Goal: Task Accomplishment & Management: Complete application form

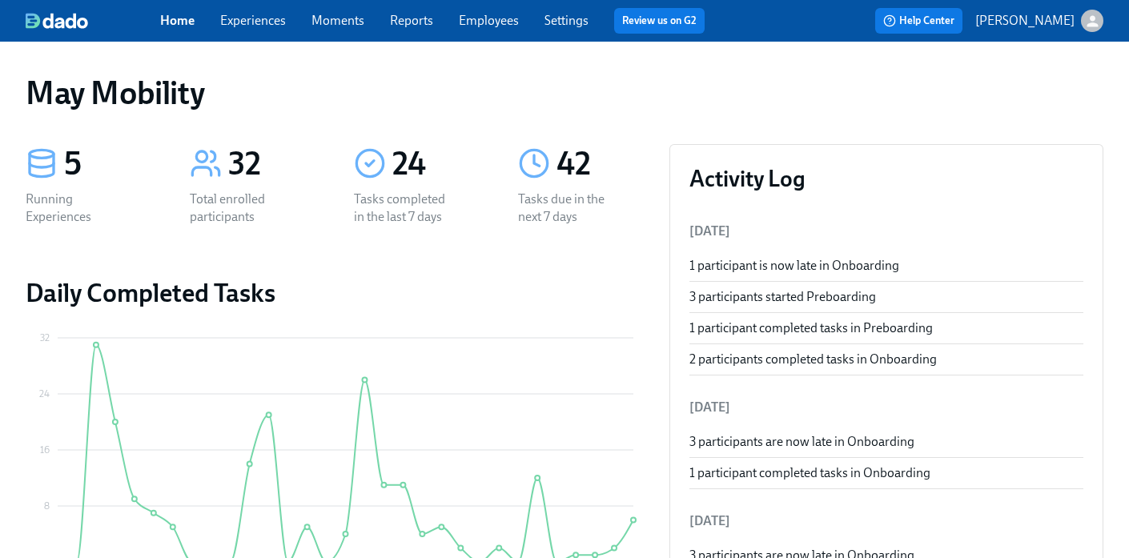
click at [259, 10] on div "Home Experiences Moments Reports Employees Settings Review us on G2" at bounding box center [438, 21] width 557 height 26
click at [259, 14] on link "Experiences" at bounding box center [253, 20] width 66 height 15
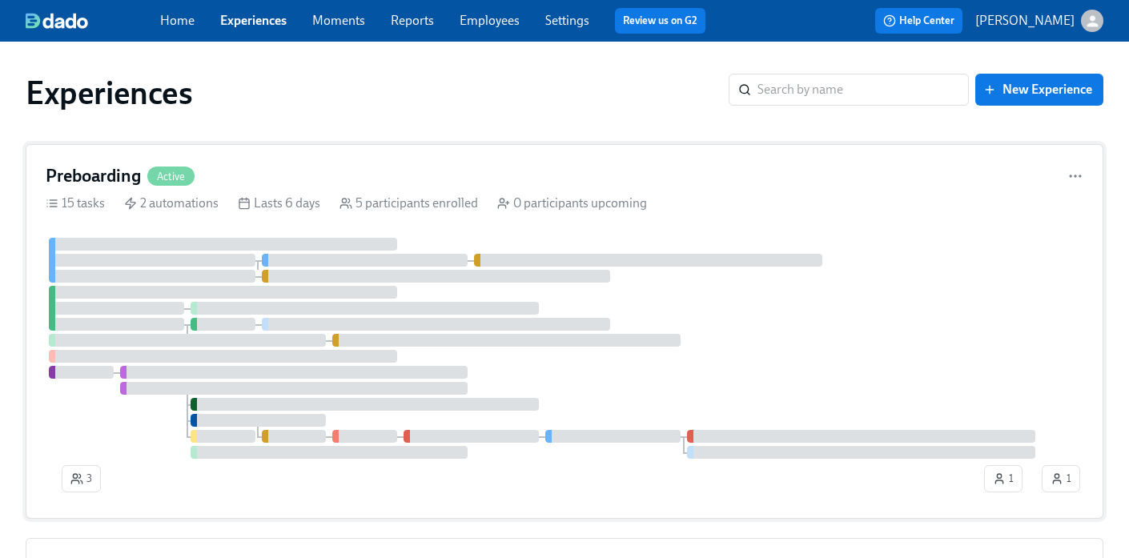
click at [163, 154] on div "Preboarding Active 15 tasks 2 automations Lasts 6 days 5 participants enrolled …" at bounding box center [565, 331] width 1078 height 375
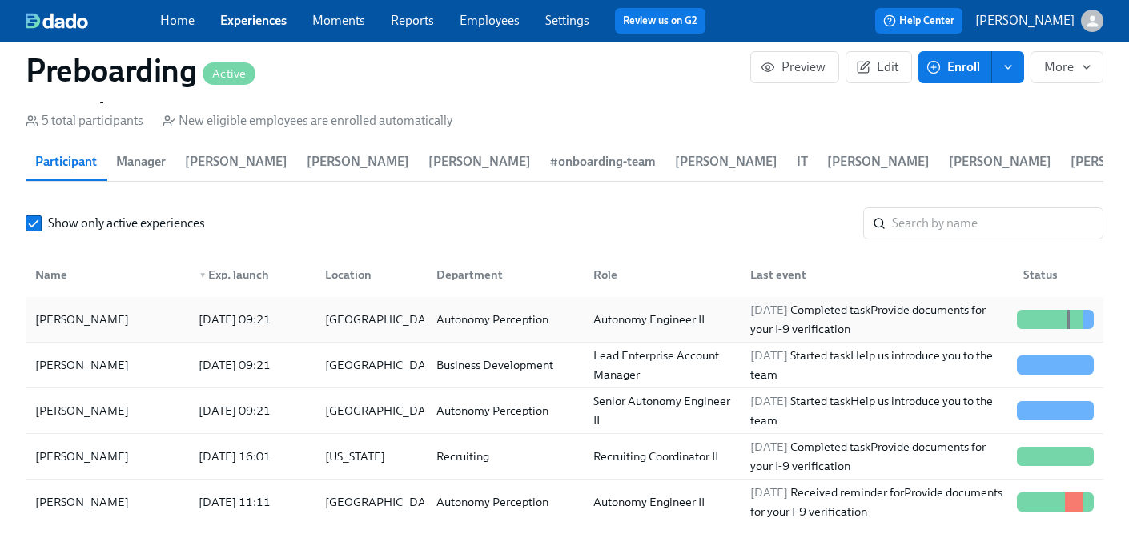
scroll to position [1665, 0]
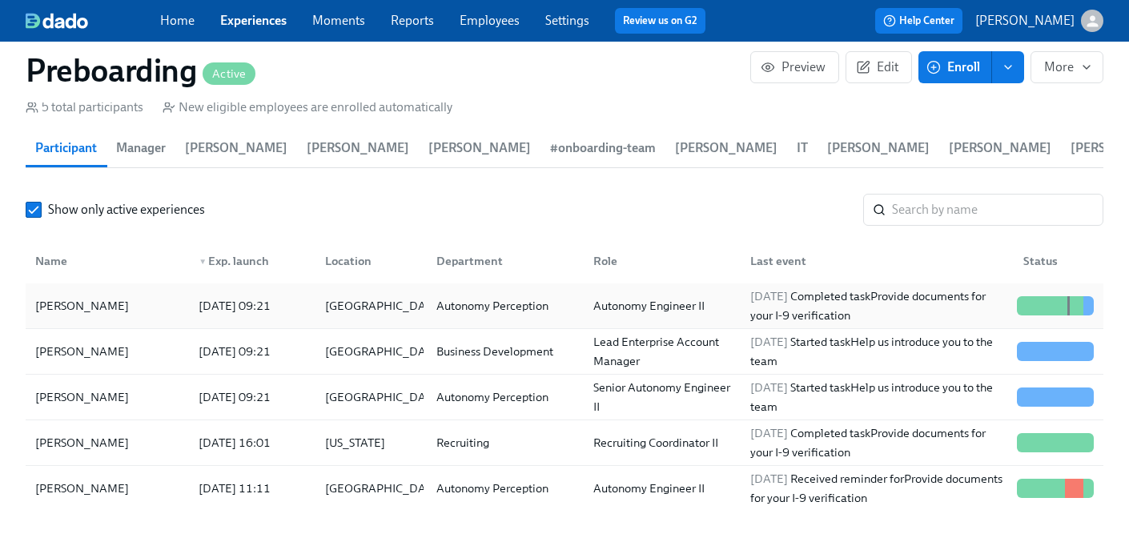
click at [533, 309] on div "Autonomy Perception" at bounding box center [492, 305] width 125 height 19
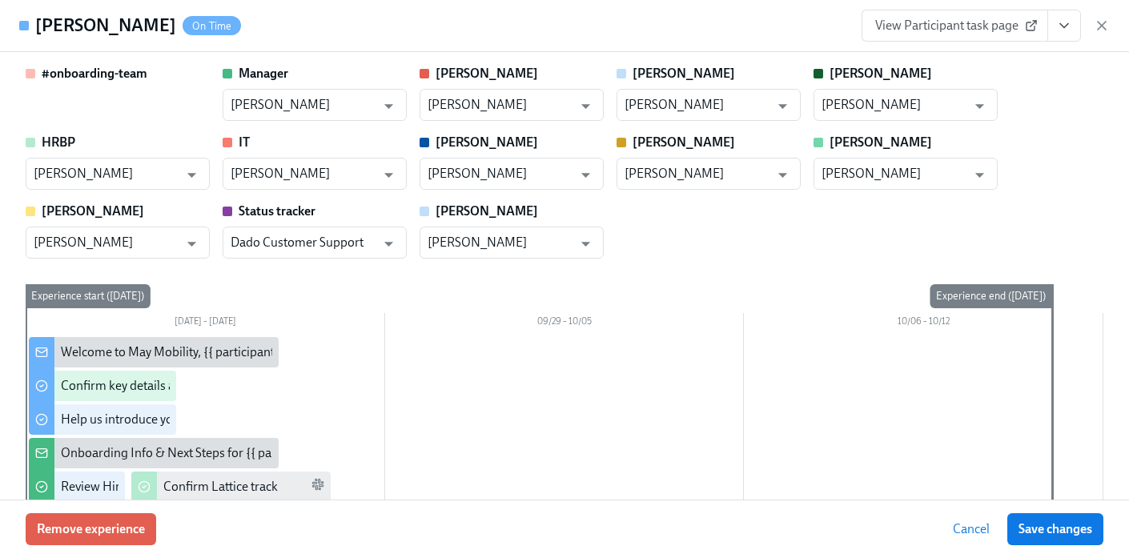
click at [988, 24] on span "View Participant task page" at bounding box center [954, 26] width 159 height 16
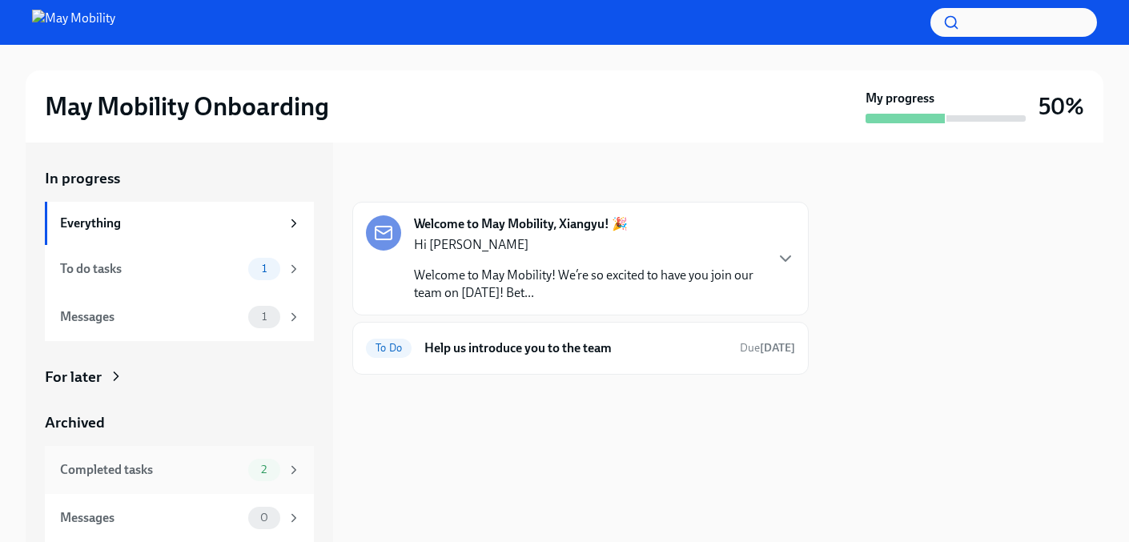
click at [136, 469] on div "Completed tasks" at bounding box center [151, 470] width 182 height 18
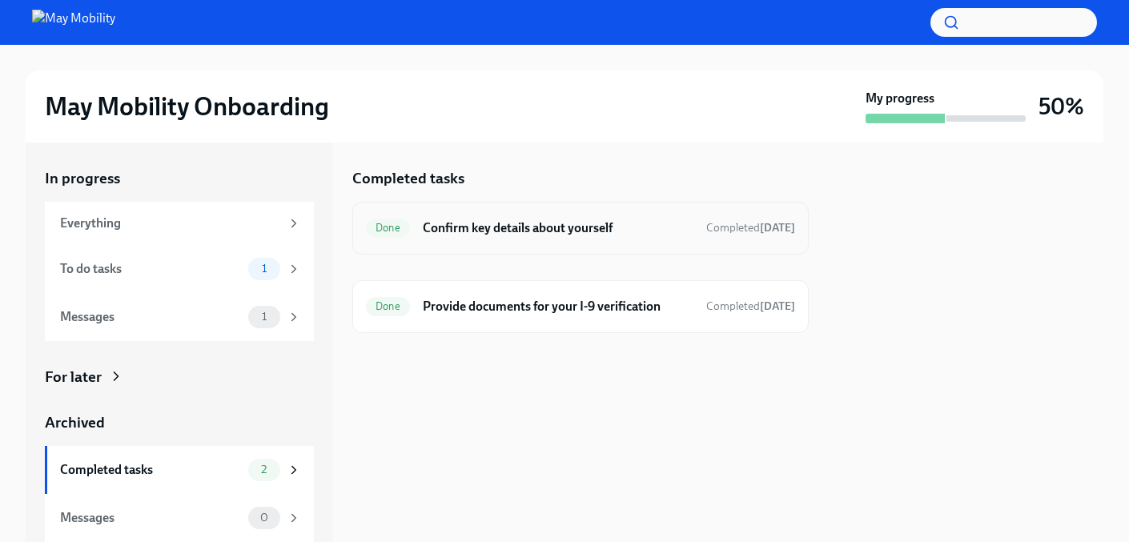
click at [532, 240] on div "Done Confirm key details about yourself Completed [DATE]" at bounding box center [580, 228] width 457 height 53
click at [630, 216] on div "Done Confirm key details about yourself Completed today" at bounding box center [580, 228] width 429 height 26
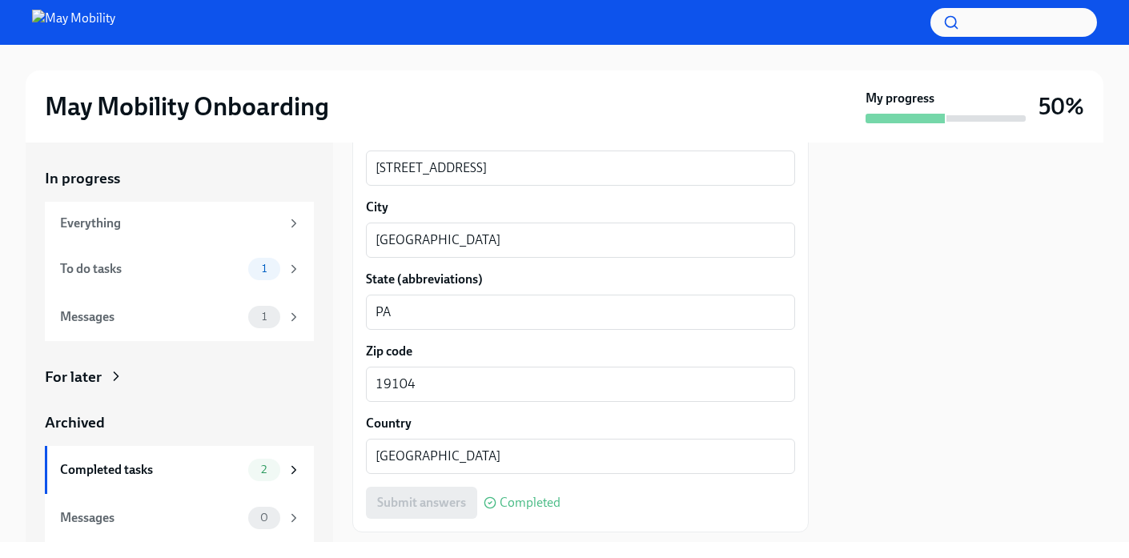
scroll to position [1706, 0]
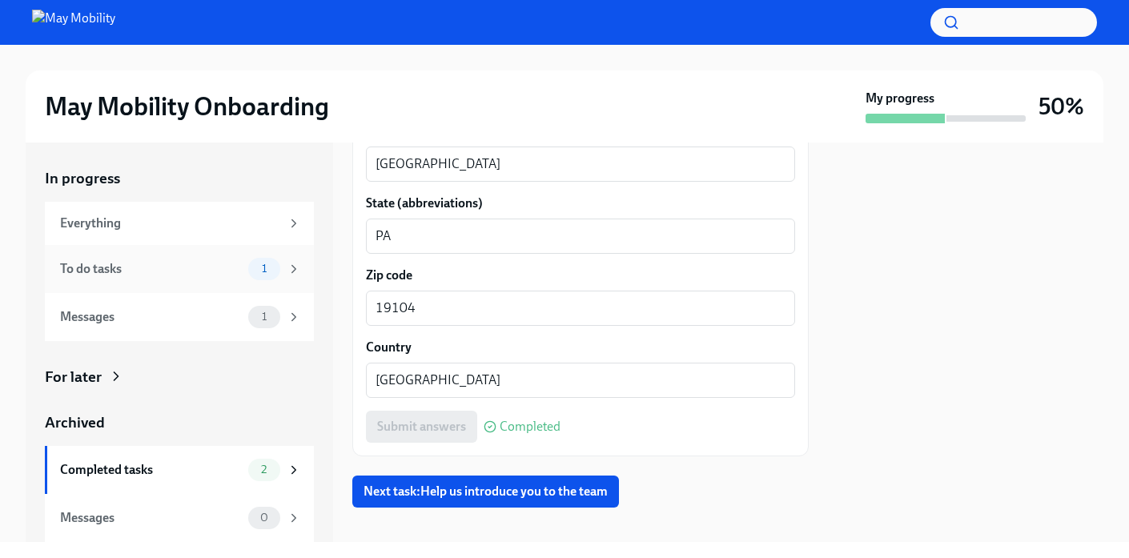
click at [155, 283] on div "To do tasks 1" at bounding box center [179, 269] width 269 height 48
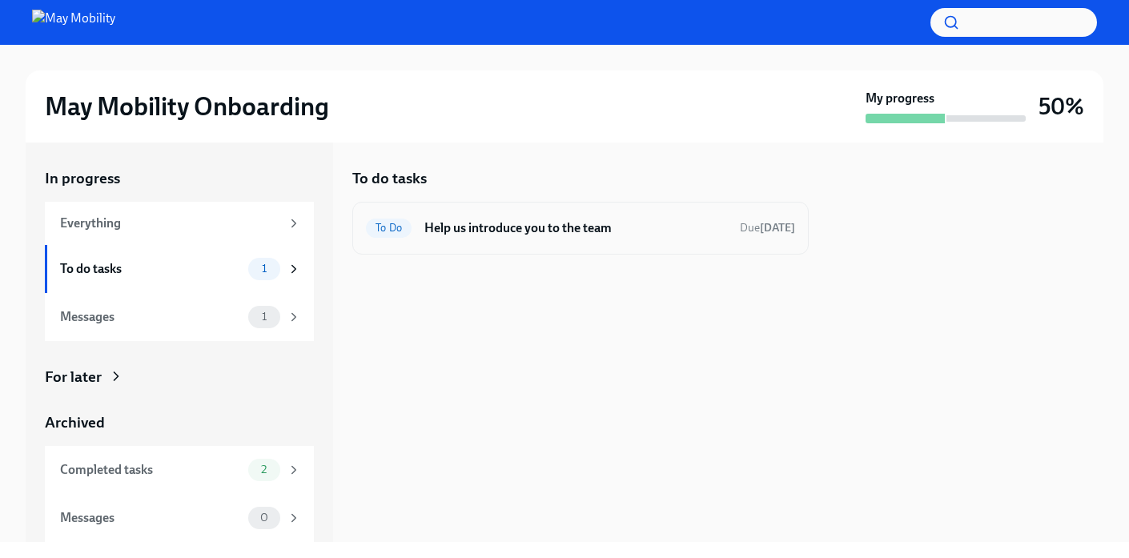
click at [581, 225] on h6 "Help us introduce you to the team" at bounding box center [576, 228] width 303 height 18
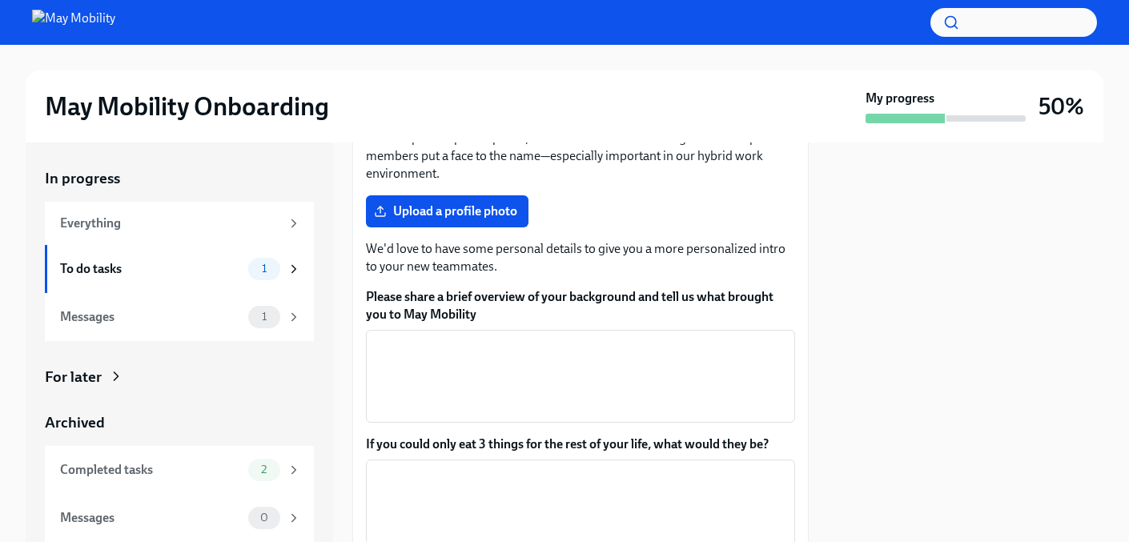
scroll to position [497, 0]
